Goal: Transaction & Acquisition: Book appointment/travel/reservation

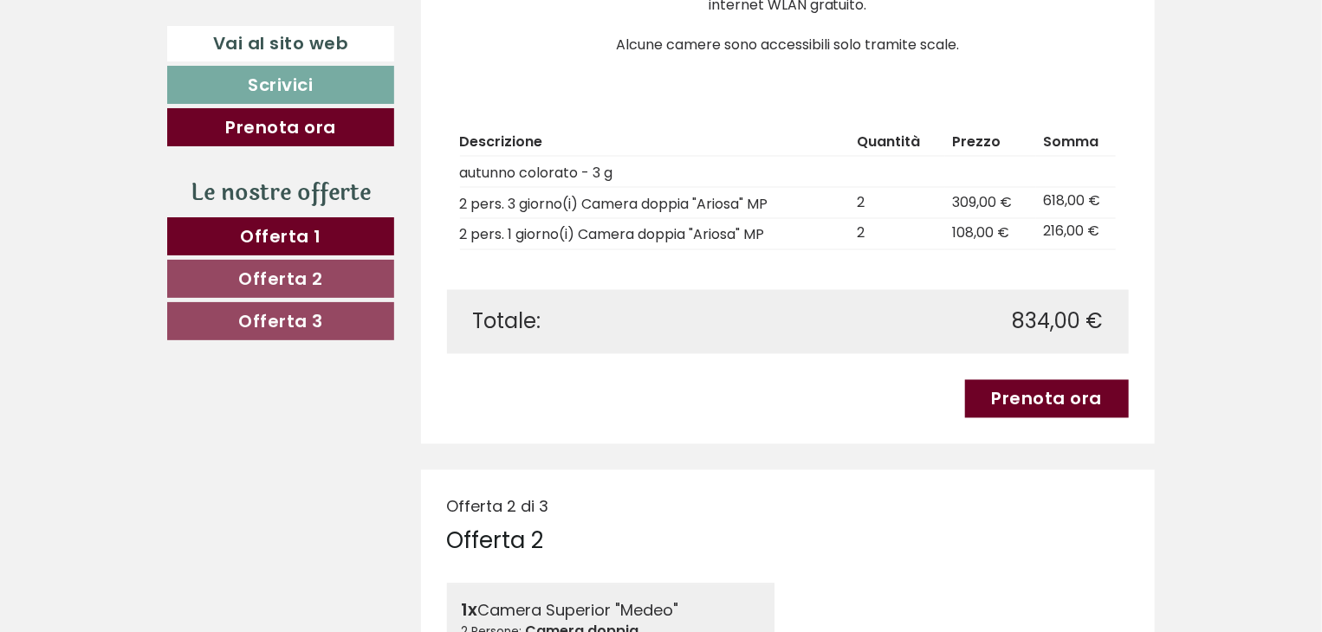
scroll to position [1299, 0]
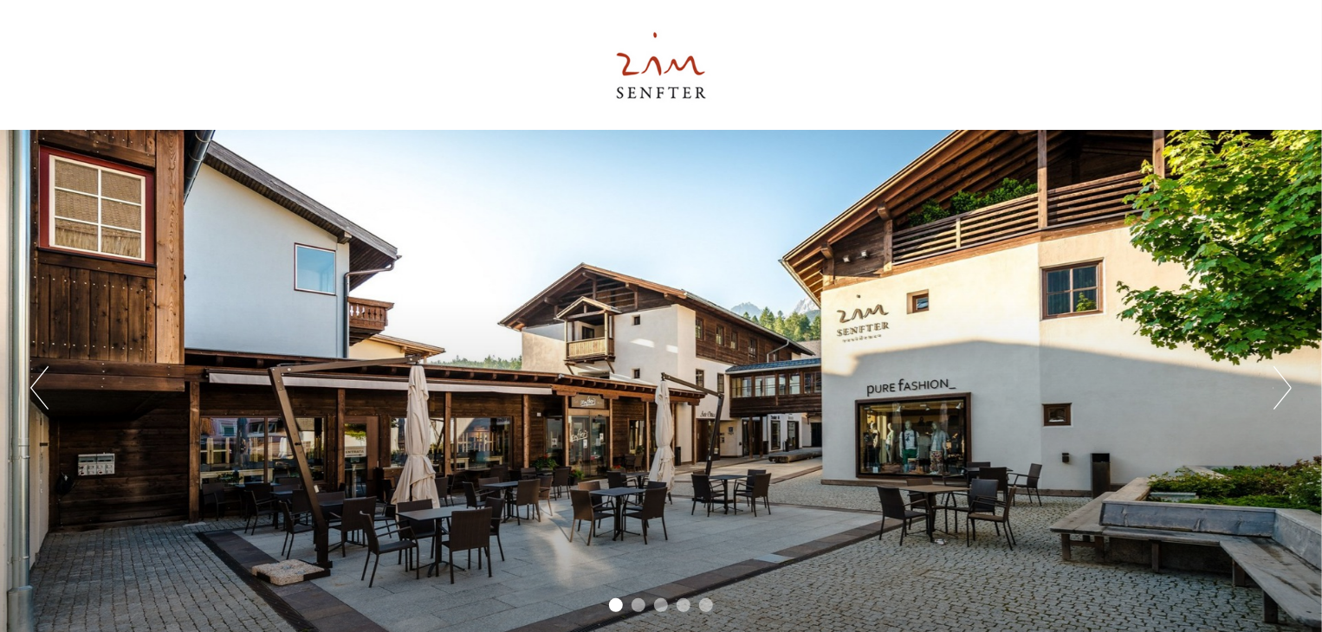
scroll to position [87, 0]
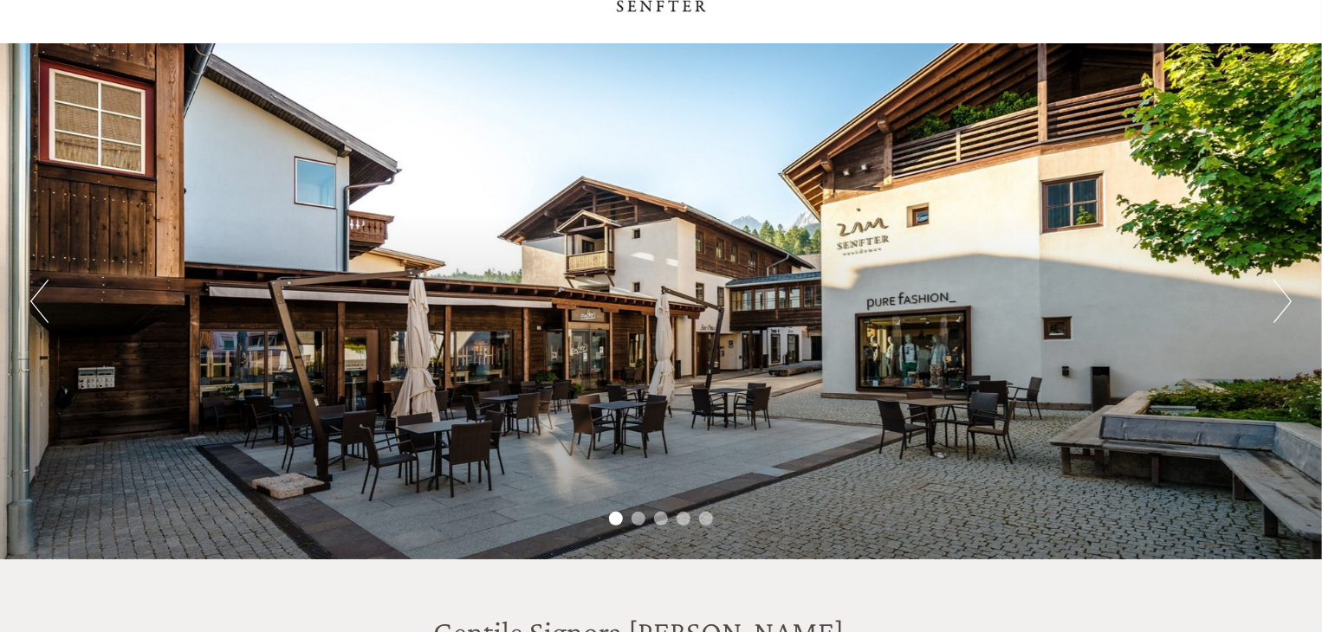
click at [1280, 307] on button "Next" at bounding box center [1282, 301] width 18 height 43
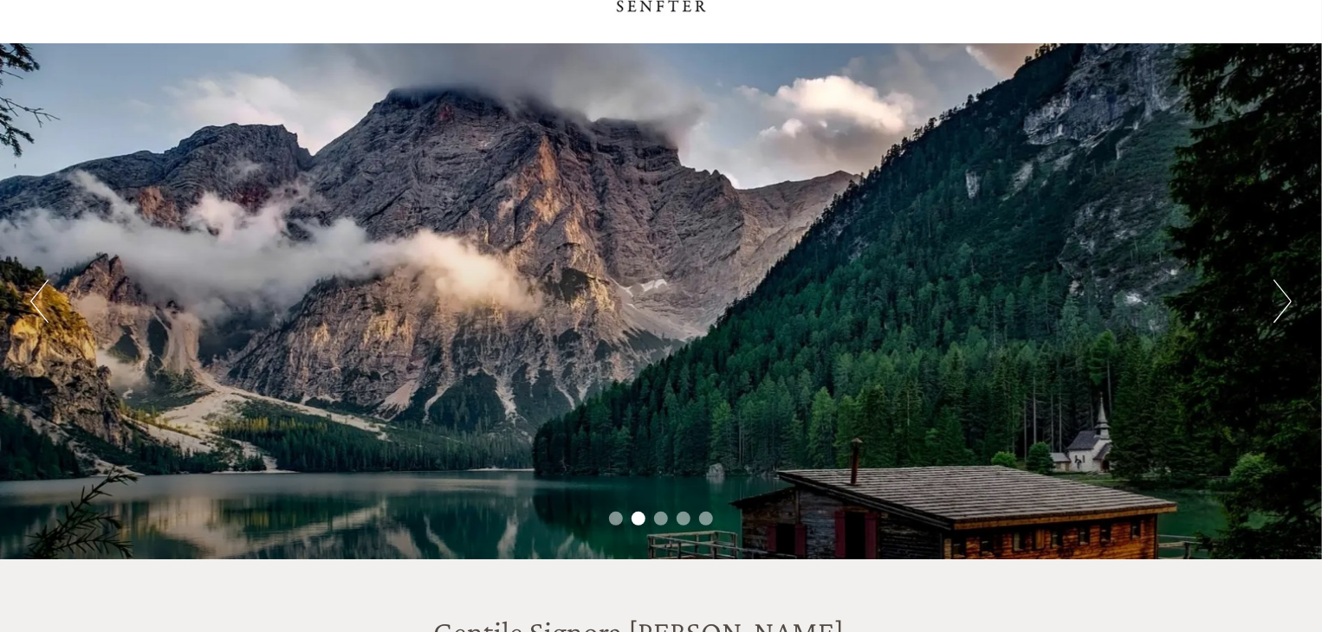
click at [1280, 307] on button "Next" at bounding box center [1282, 301] width 18 height 43
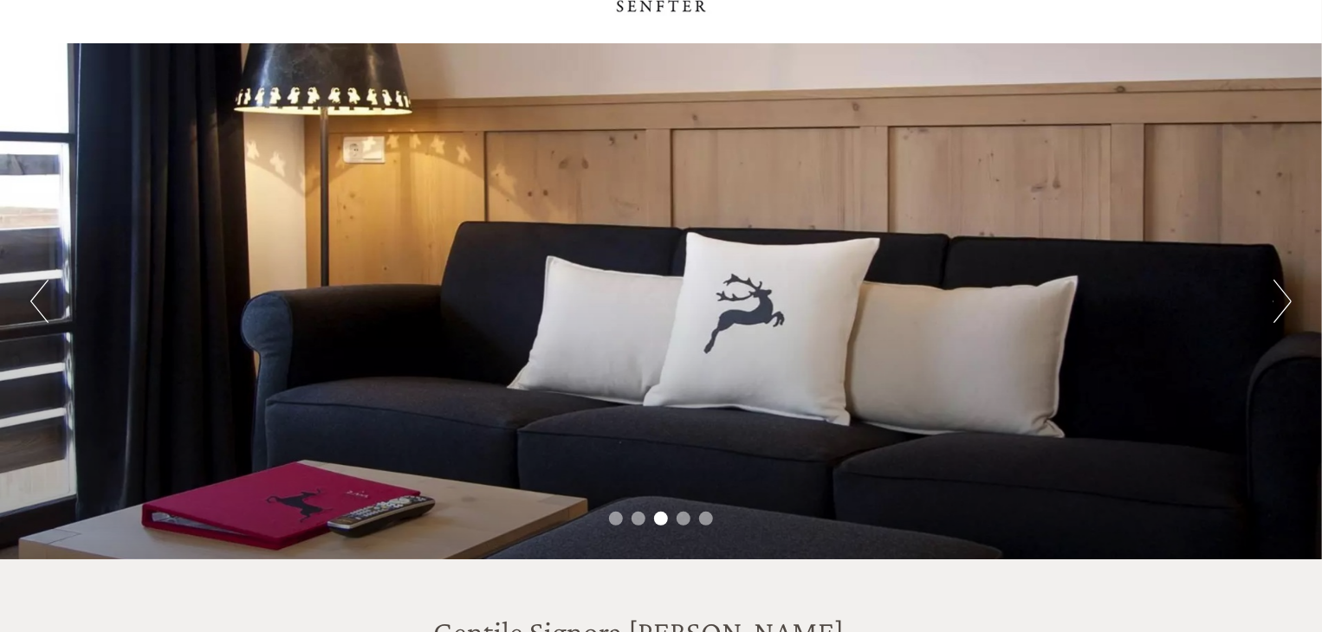
click at [1280, 307] on button "Next" at bounding box center [1282, 301] width 18 height 43
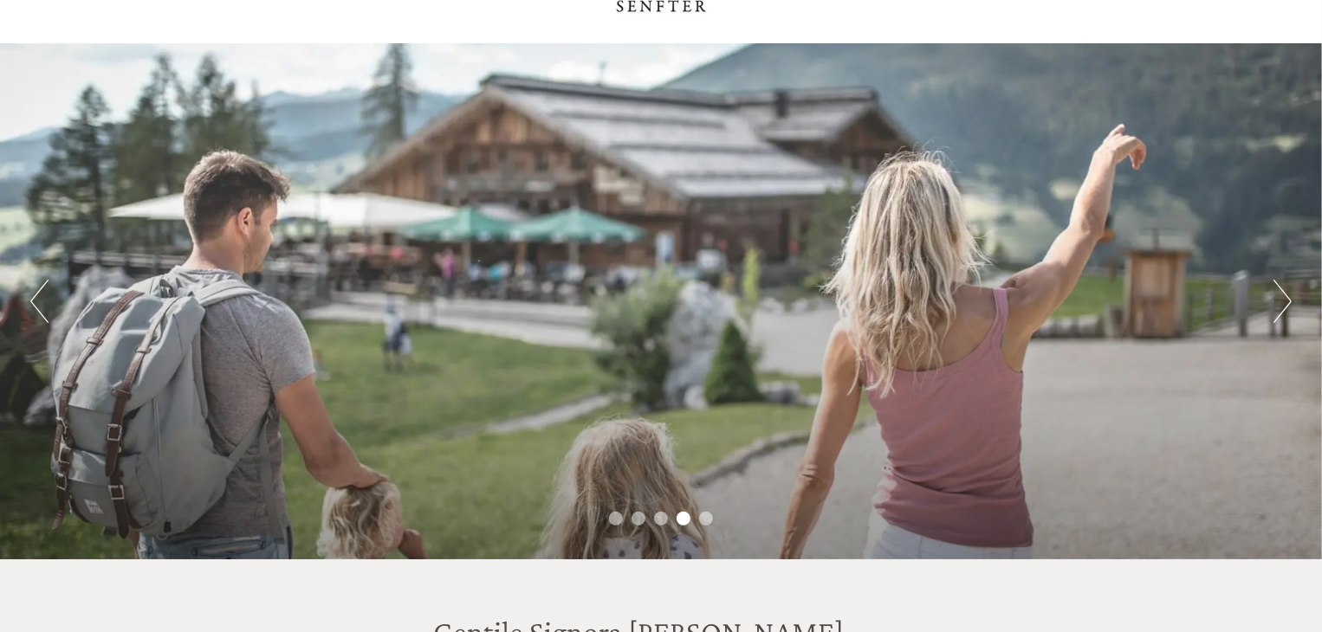
click at [1280, 307] on button "Next" at bounding box center [1282, 301] width 18 height 43
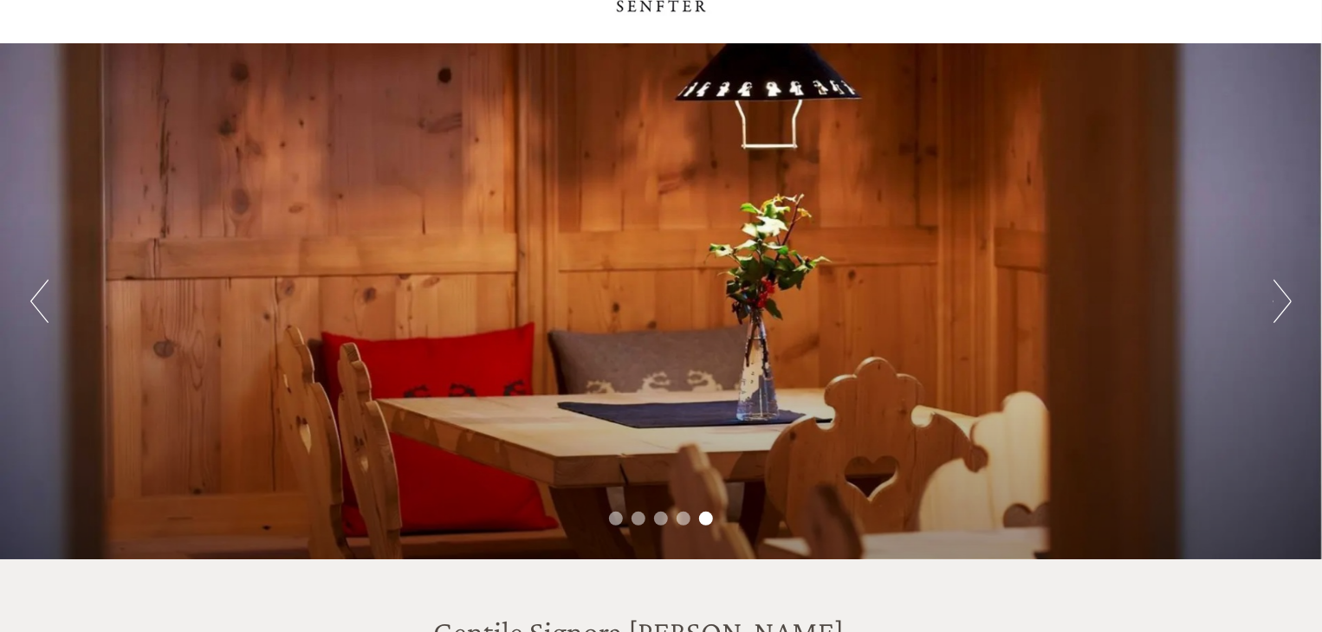
click at [1280, 307] on button "Next" at bounding box center [1282, 301] width 18 height 43
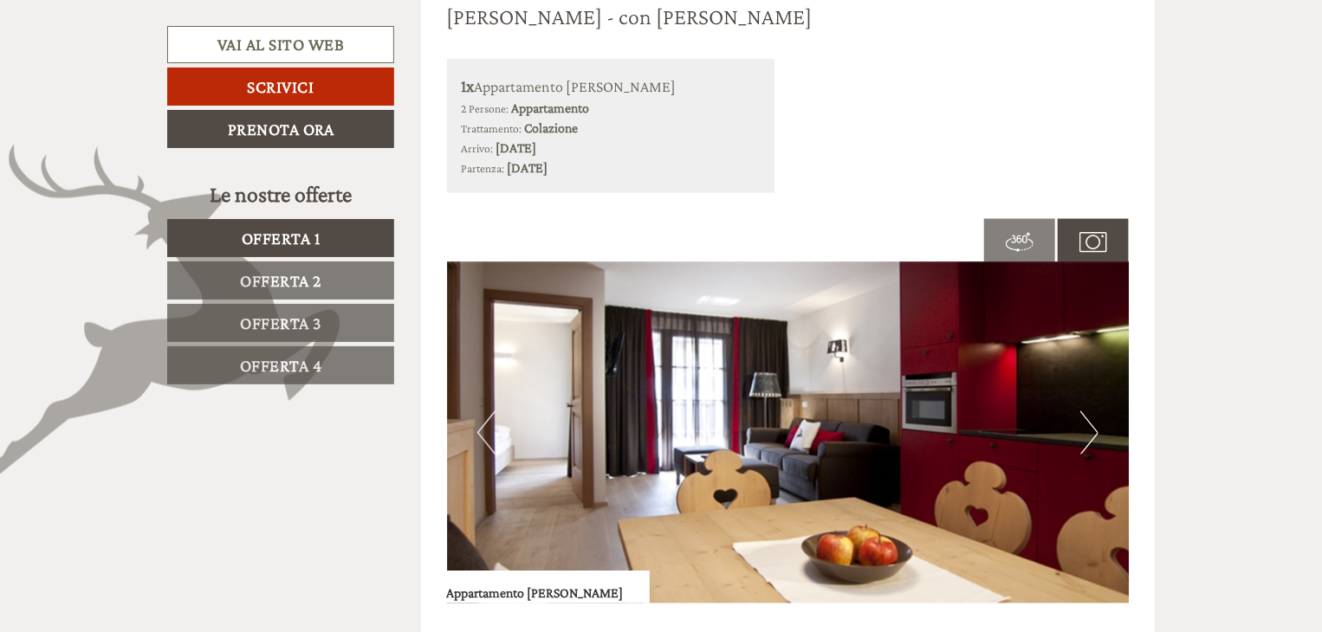
scroll to position [1039, 0]
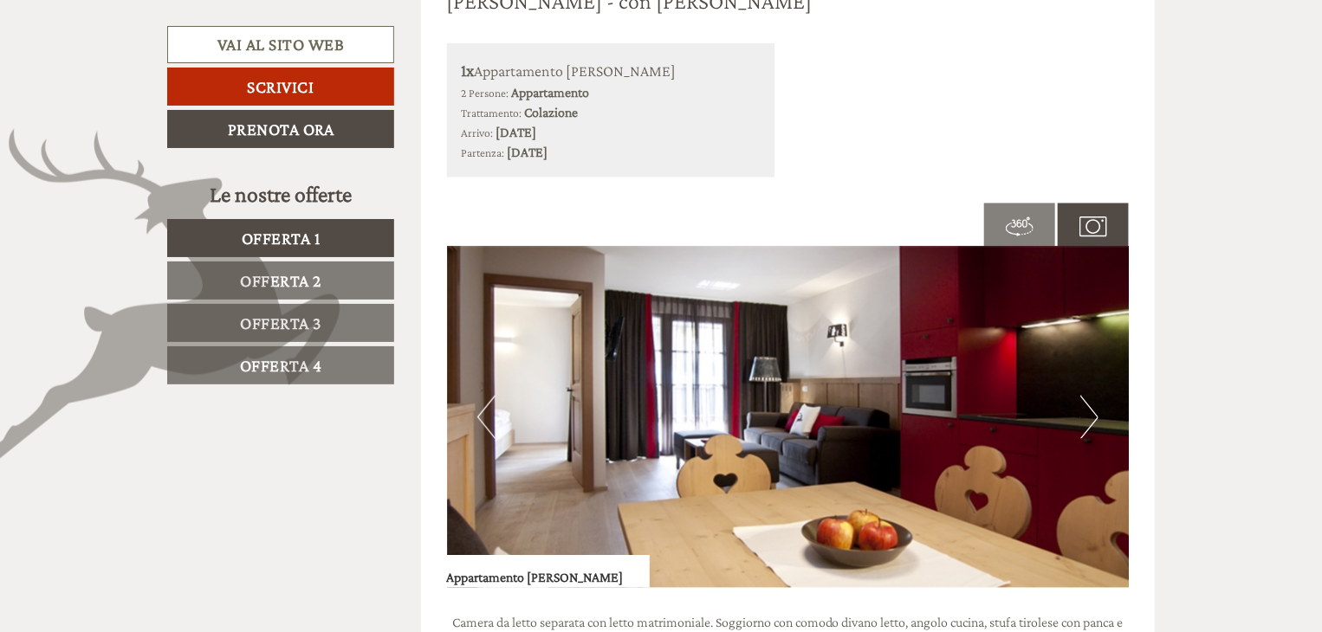
click at [1090, 423] on button "Next" at bounding box center [1089, 417] width 18 height 43
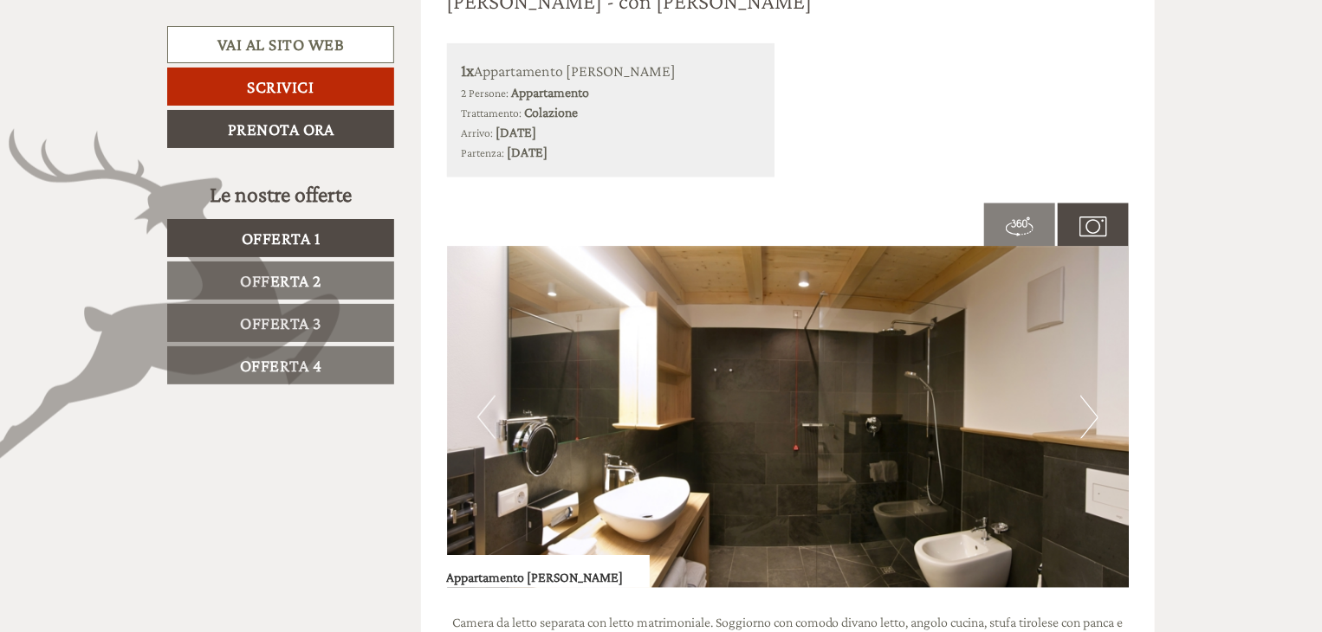
click at [1090, 422] on button "Next" at bounding box center [1089, 417] width 18 height 43
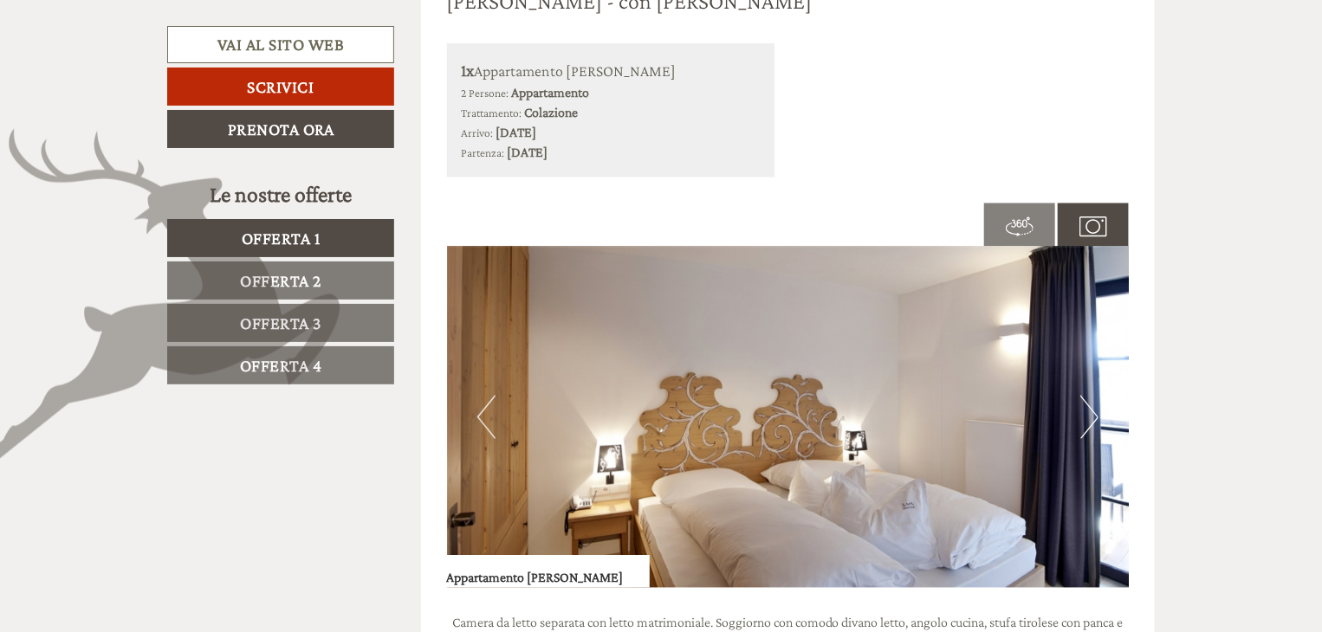
click at [1090, 420] on button "Next" at bounding box center [1089, 417] width 18 height 43
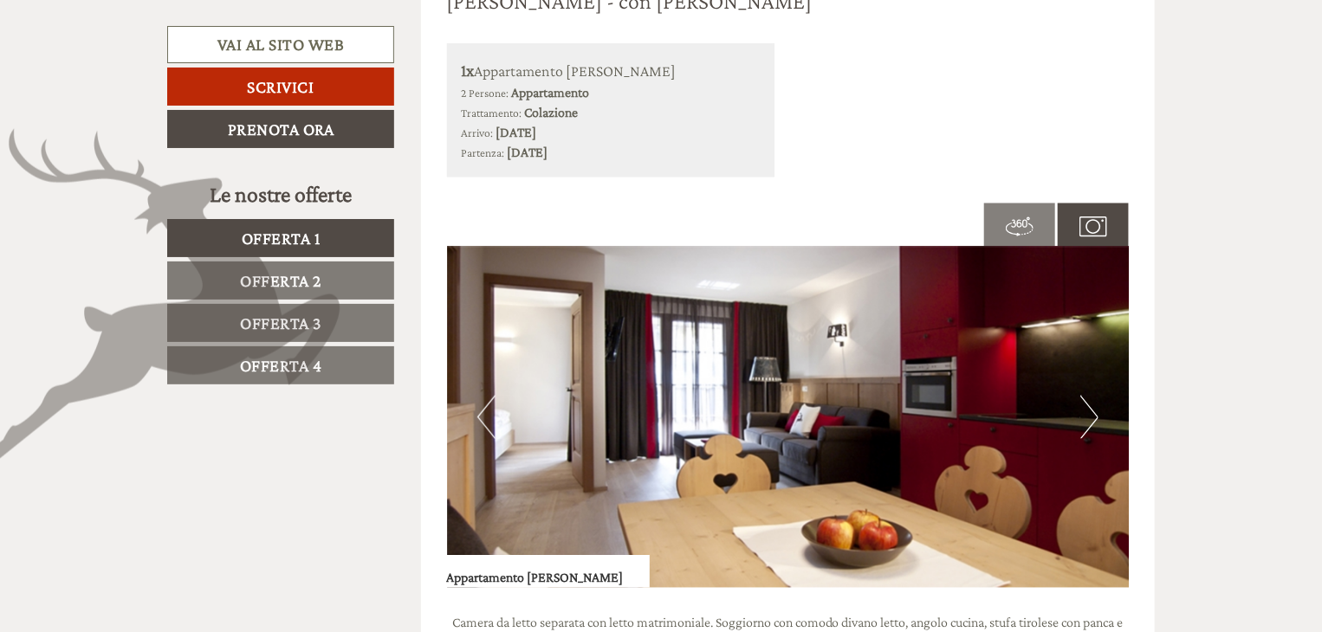
click at [1090, 419] on button "Next" at bounding box center [1089, 417] width 18 height 43
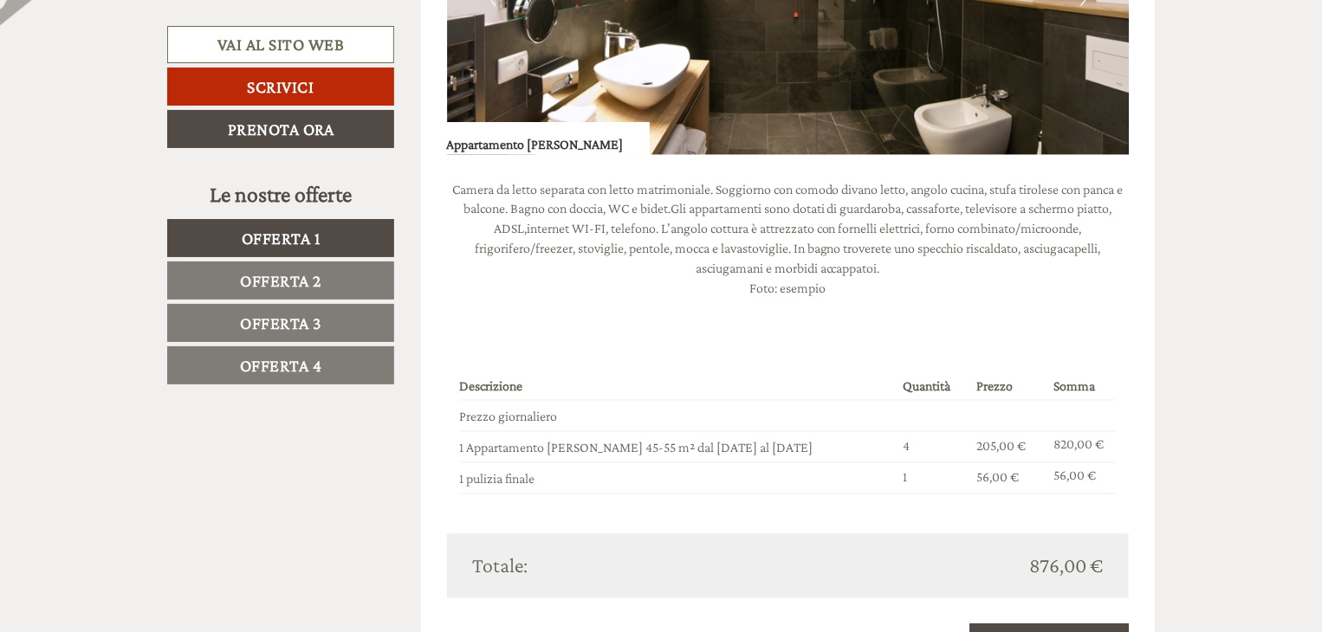
scroll to position [1559, 0]
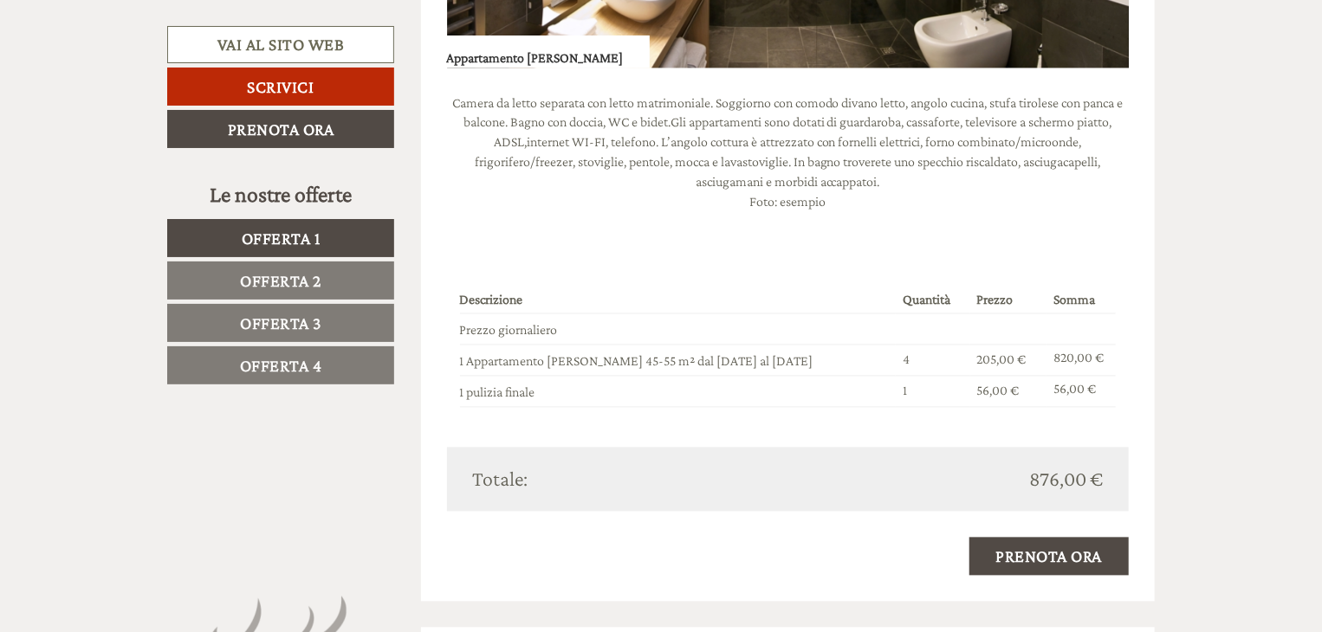
click at [313, 279] on span "Offerta 2" at bounding box center [280, 280] width 81 height 19
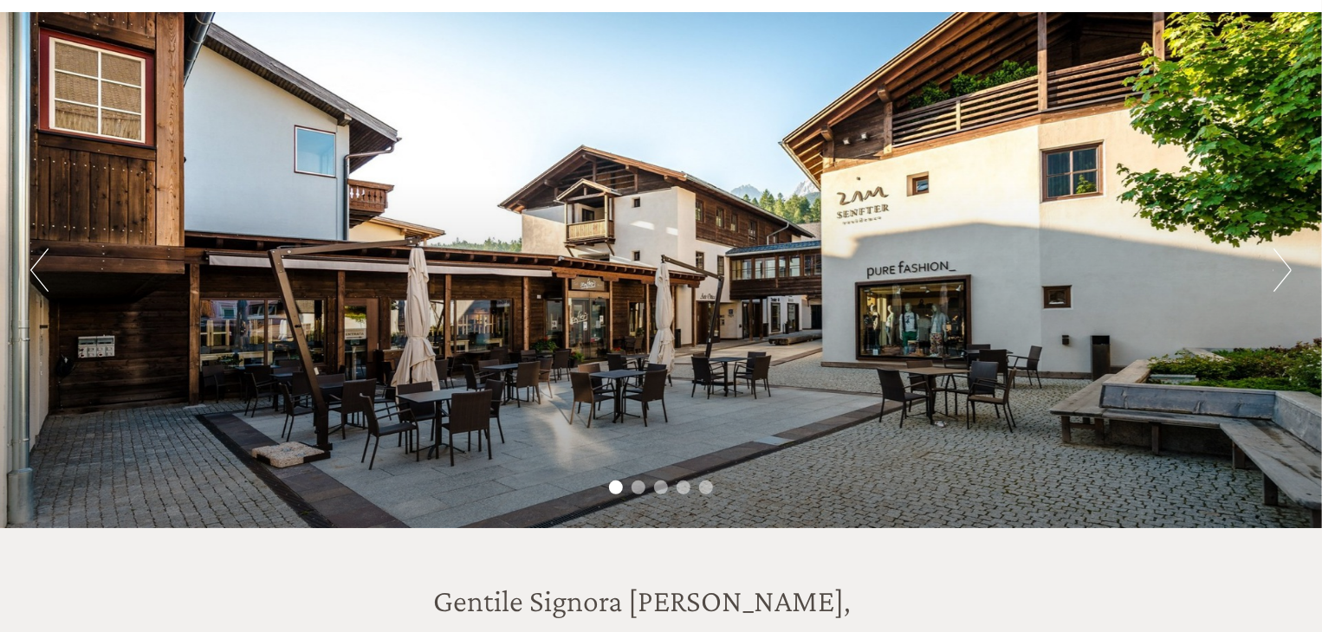
scroll to position [104, 0]
